Goal: Navigation & Orientation: Find specific page/section

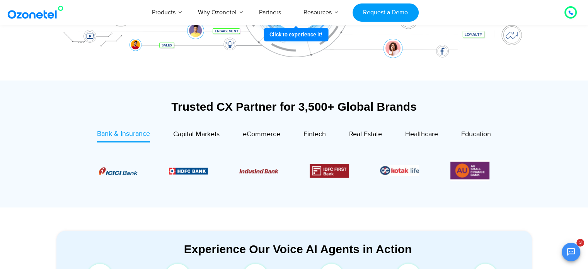
scroll to position [225, 0]
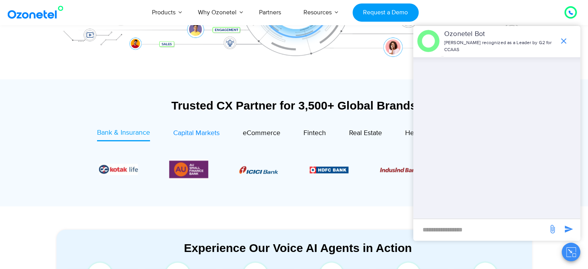
click at [190, 136] on span "Capital Markets" at bounding box center [196, 133] width 46 height 9
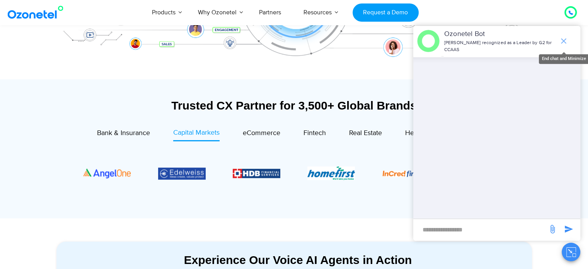
click at [564, 41] on icon "end chat or minimize" at bounding box center [563, 40] width 9 height 9
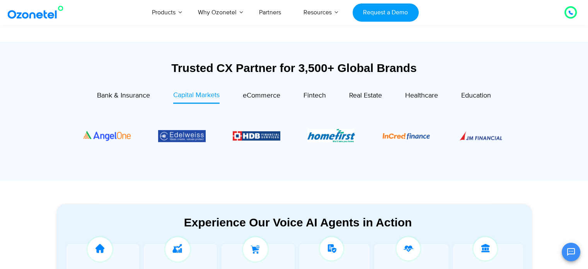
scroll to position [264, 0]
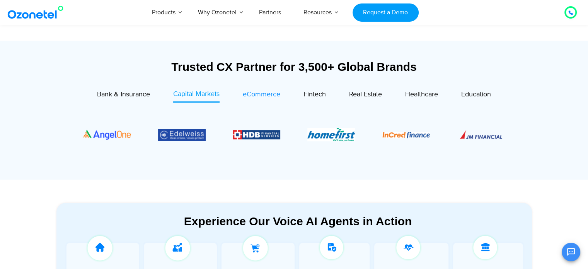
click at [263, 93] on span "eCommerce" at bounding box center [261, 94] width 37 height 9
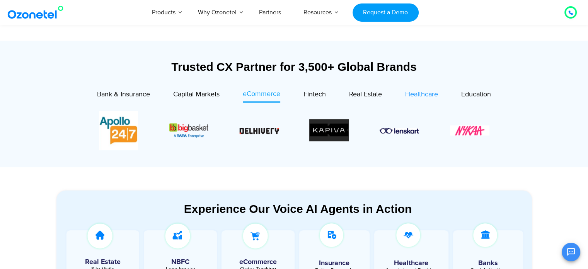
click at [416, 94] on span "Healthcare" at bounding box center [421, 94] width 33 height 9
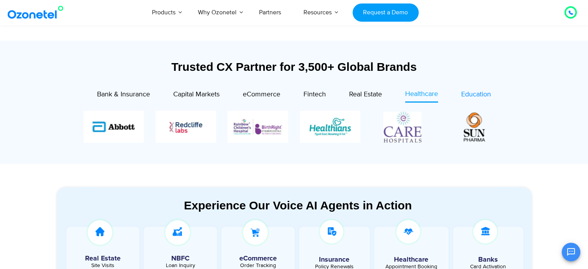
click at [472, 92] on span "Education" at bounding box center [476, 94] width 30 height 9
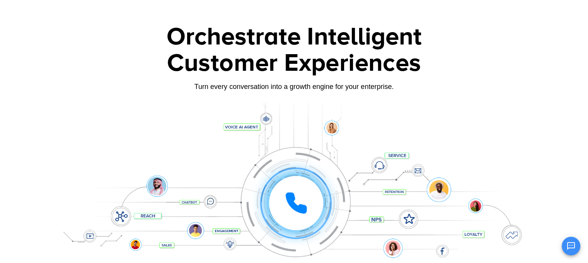
scroll to position [0, 0]
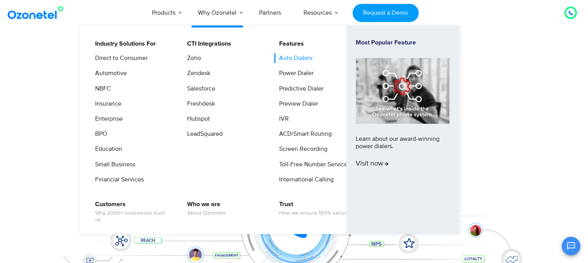
click at [303, 57] on link "Auto Dialers" at bounding box center [293, 58] width 39 height 10
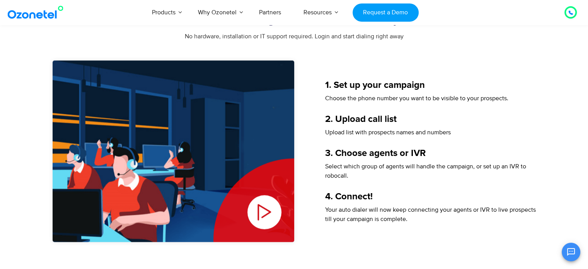
scroll to position [1044, 0]
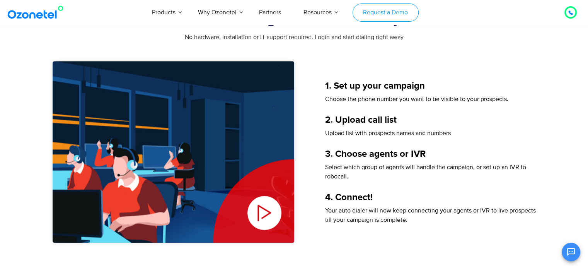
click at [397, 10] on link "Request a Demo" at bounding box center [385, 12] width 66 height 18
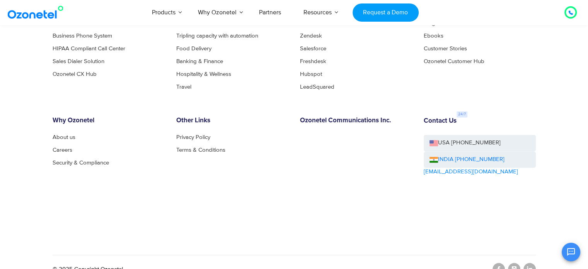
scroll to position [1267, 0]
click at [65, 148] on link "Careers" at bounding box center [65, 149] width 24 height 6
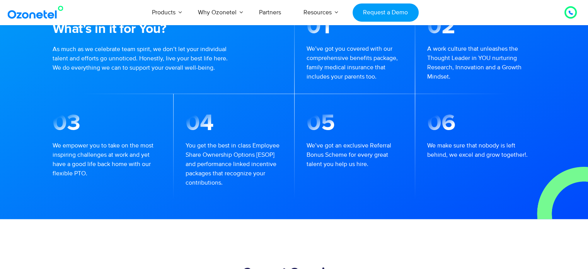
scroll to position [560, 0]
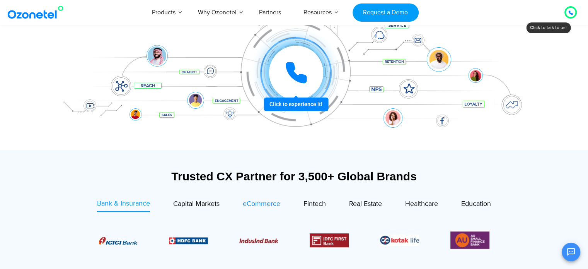
click at [261, 205] on span "eCommerce" at bounding box center [261, 203] width 37 height 9
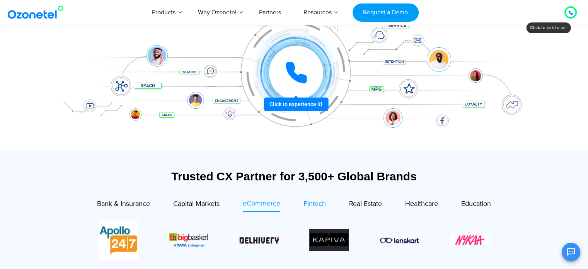
click at [303, 202] on span "Fintech" at bounding box center [314, 203] width 22 height 9
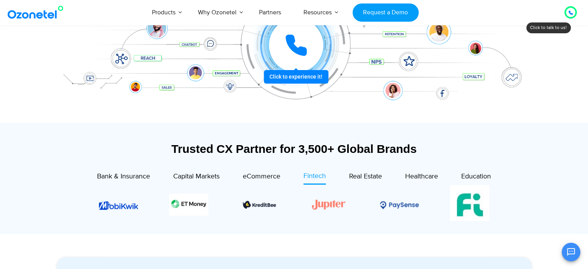
scroll to position [193, 0]
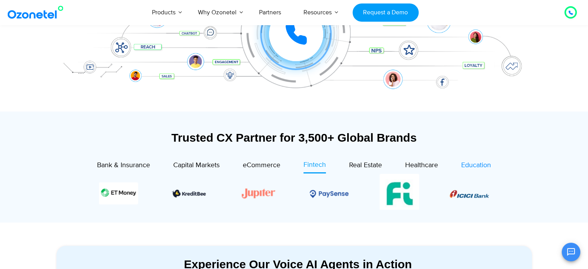
click at [472, 165] on span "Education" at bounding box center [476, 165] width 30 height 9
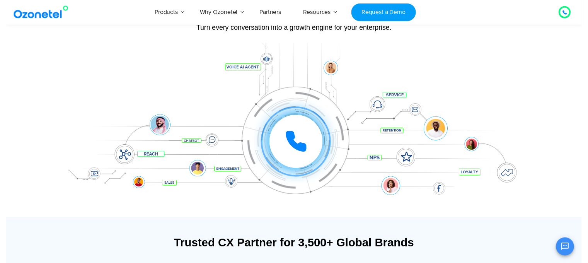
scroll to position [0, 0]
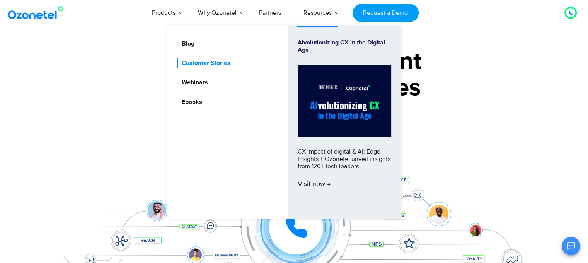
click at [218, 61] on link "Customer Stories" at bounding box center [204, 63] width 55 height 10
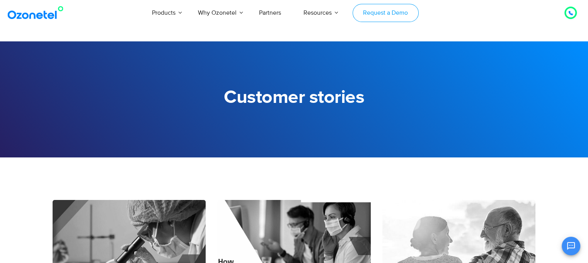
click at [379, 7] on link "Request a Demo" at bounding box center [385, 13] width 66 height 18
